Goal: Task Accomplishment & Management: Complete application form

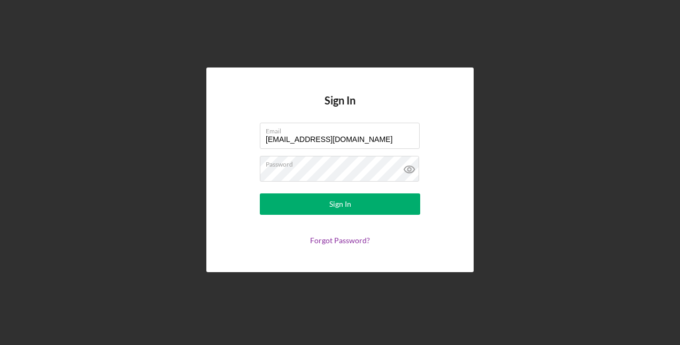
click at [402, 135] on input "[EMAIL_ADDRESS][DOMAIN_NAME]" at bounding box center [340, 136] width 160 height 26
drag, startPoint x: 404, startPoint y: 126, endPoint x: 279, endPoint y: 133, distance: 125.4
click at [279, 132] on label "Email" at bounding box center [343, 129] width 154 height 12
drag, startPoint x: 408, startPoint y: 136, endPoint x: 213, endPoint y: 135, distance: 194.2
click at [213, 135] on div "Sign In Email [EMAIL_ADDRESS][DOMAIN_NAME] Password Sign In Forgot Password?" at bounding box center [340, 169] width 267 height 204
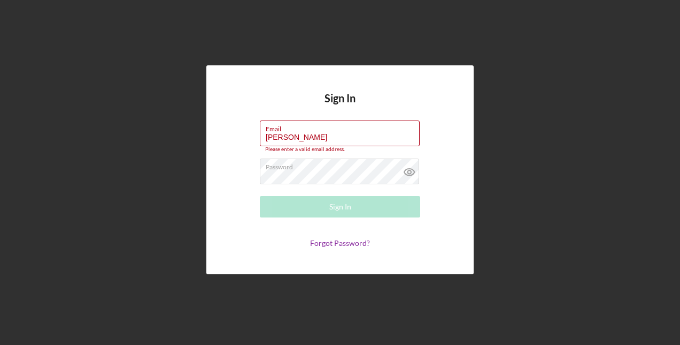
type input "[EMAIL_ADDRESS][DOMAIN_NAME]"
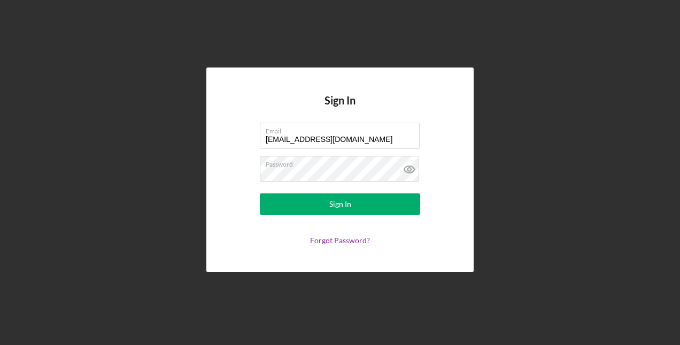
click at [411, 170] on icon at bounding box center [409, 168] width 3 height 3
click at [387, 205] on button "Sign In" at bounding box center [340, 203] width 160 height 21
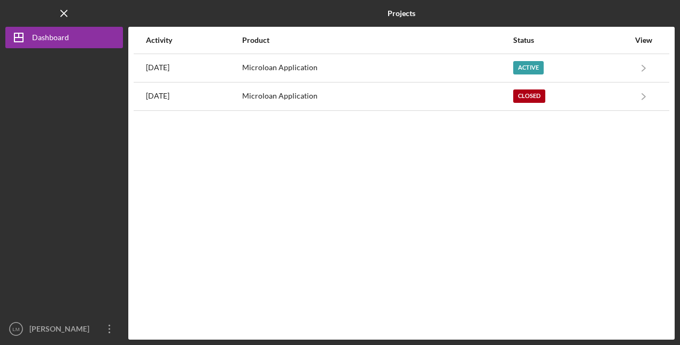
click at [537, 67] on div "Active" at bounding box center [529, 67] width 30 height 13
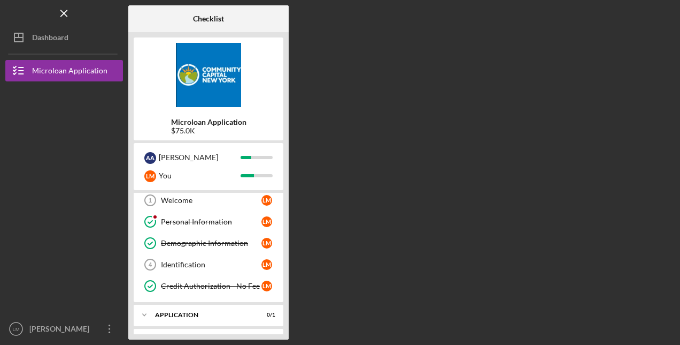
scroll to position [44, 0]
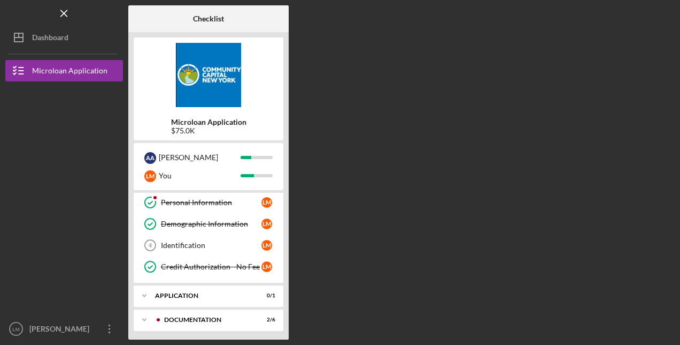
click at [213, 319] on div "Documentation" at bounding box center [206, 319] width 85 height 6
click at [187, 293] on div "Application" at bounding box center [202, 295] width 94 height 6
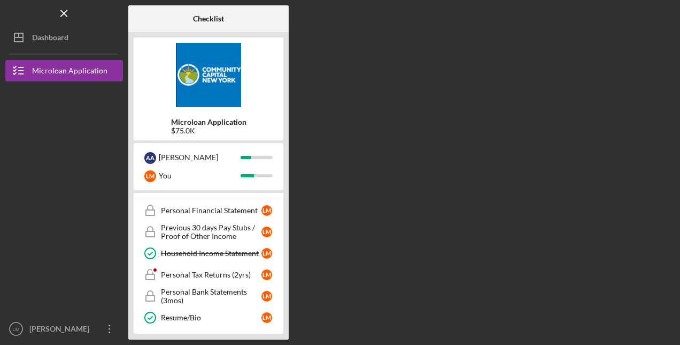
click at [89, 69] on div "Microloan Application" at bounding box center [69, 72] width 75 height 24
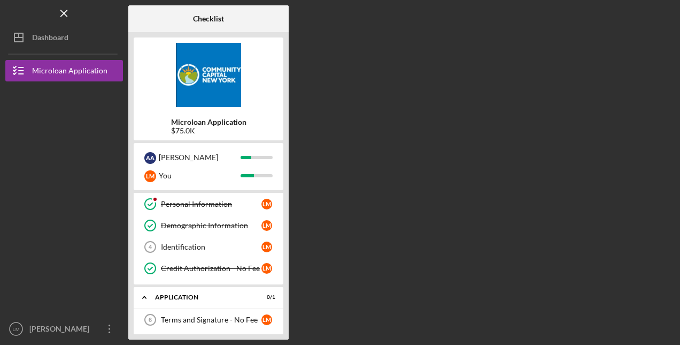
scroll to position [0, 0]
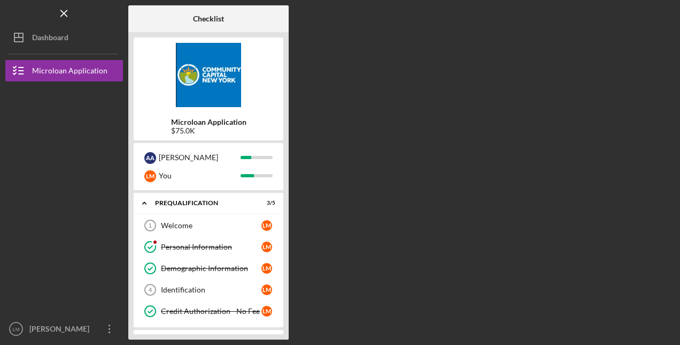
click at [201, 309] on div "Credit Authorization - No Fee" at bounding box center [211, 311] width 101 height 9
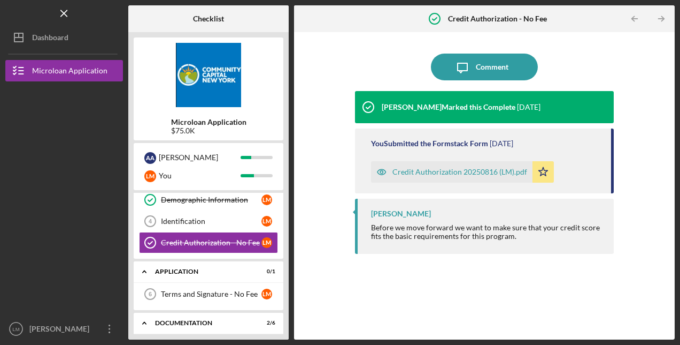
scroll to position [107, 0]
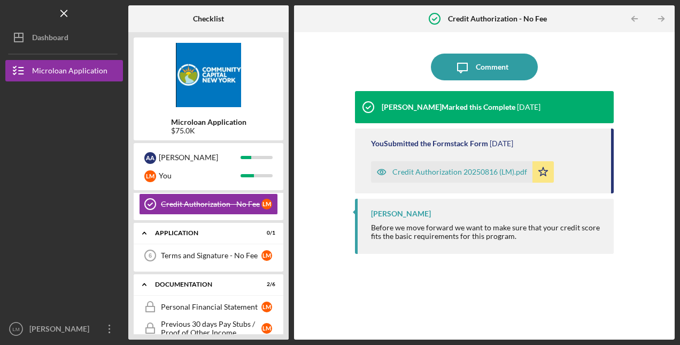
click at [189, 251] on div "Terms and Signature - No Fee" at bounding box center [211, 255] width 101 height 9
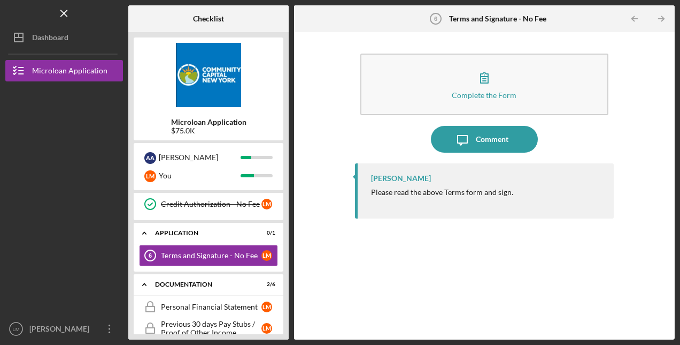
click at [478, 93] on div "Complete the Form" at bounding box center [484, 95] width 65 height 8
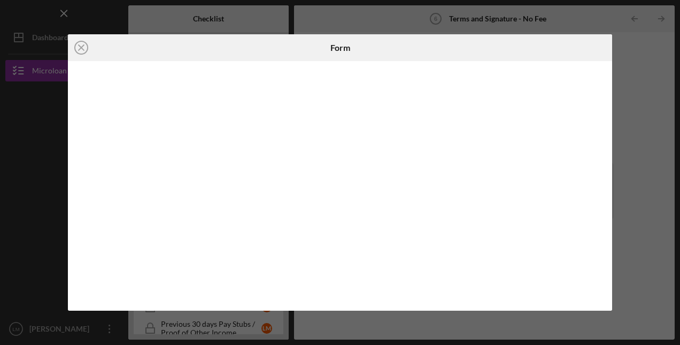
drag, startPoint x: 83, startPoint y: 48, endPoint x: 75, endPoint y: 52, distance: 9.8
click at [83, 49] on icon "Icon/Close" at bounding box center [81, 47] width 27 height 27
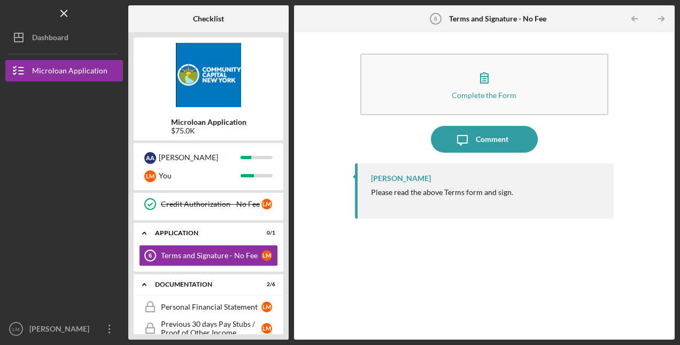
click at [234, 234] on div "Icon/Expander Application 0 / 1" at bounding box center [209, 233] width 150 height 22
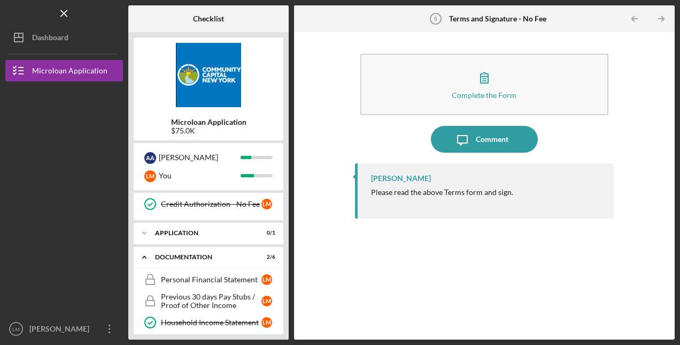
click at [200, 231] on div "Application" at bounding box center [202, 233] width 94 height 6
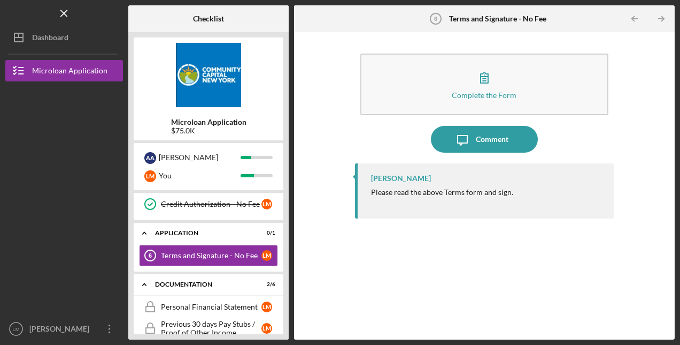
scroll to position [96, 0]
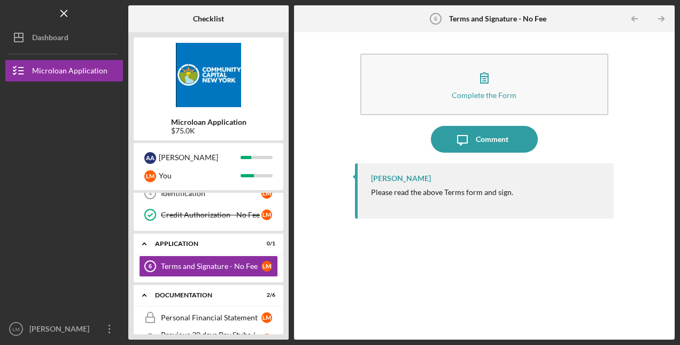
click at [179, 262] on div "Terms and Signature - No Fee" at bounding box center [211, 266] width 101 height 9
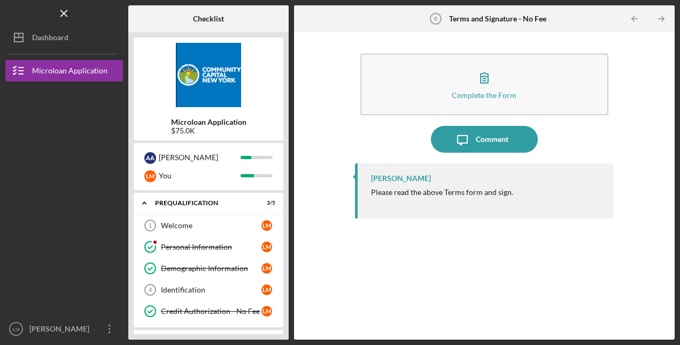
click at [147, 204] on icon "Icon/Expander" at bounding box center [144, 202] width 21 height 21
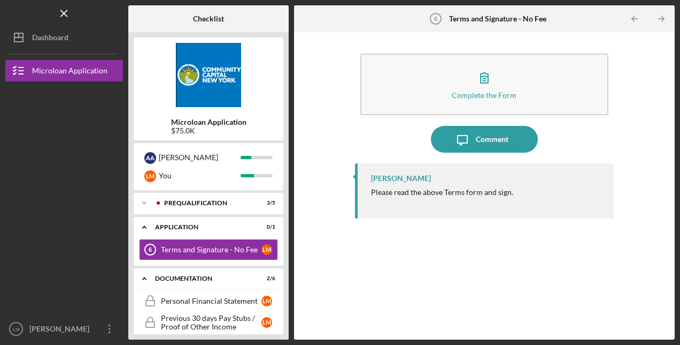
click at [143, 204] on icon "Icon/Expander" at bounding box center [144, 202] width 21 height 21
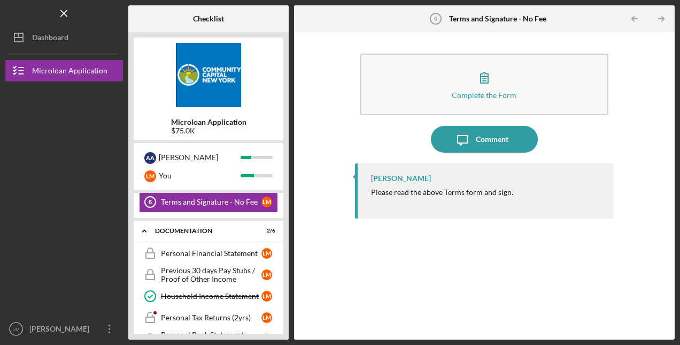
scroll to position [53, 0]
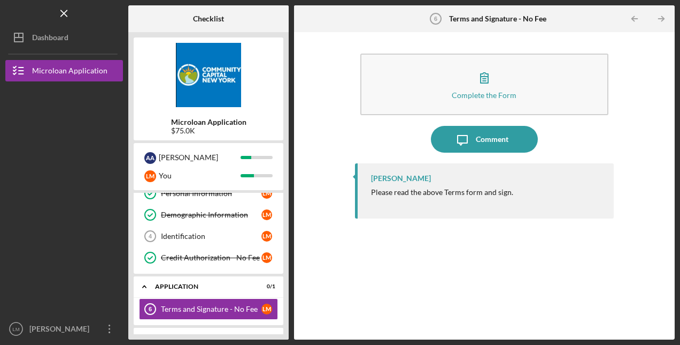
click at [207, 238] on div "Identification" at bounding box center [211, 236] width 101 height 9
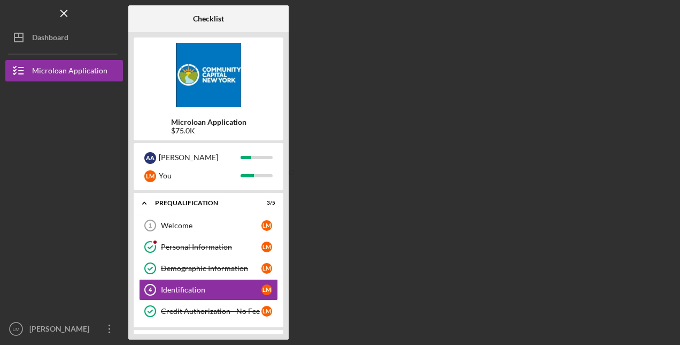
click at [209, 228] on div "Welcome" at bounding box center [211, 225] width 101 height 9
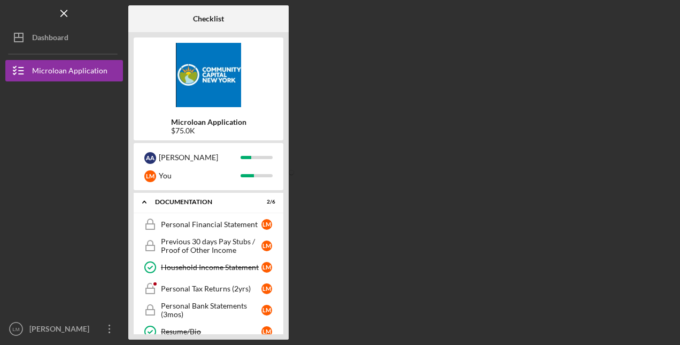
scroll to position [203, 0]
